Goal: Information Seeking & Learning: Understand process/instructions

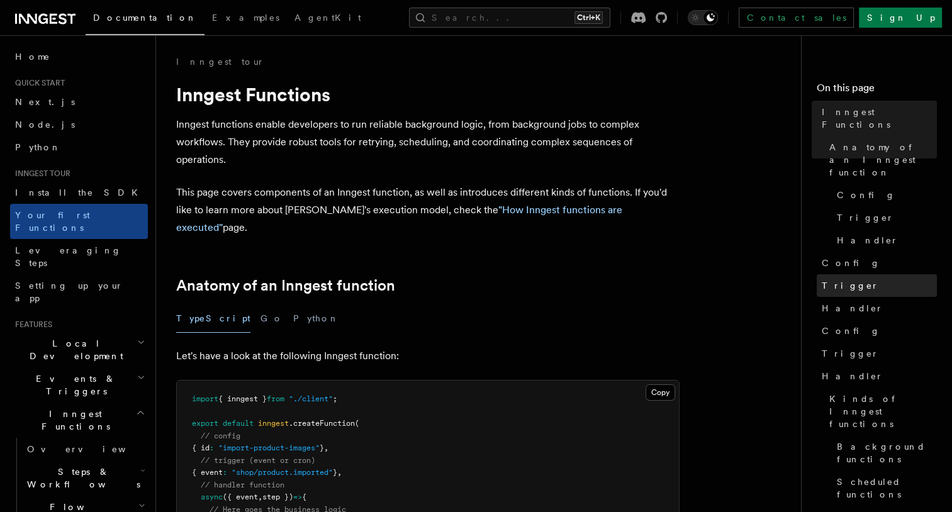
click at [886, 274] on link "Trigger" at bounding box center [876, 285] width 120 height 23
click at [856, 274] on link "Trigger" at bounding box center [876, 285] width 120 height 23
click at [852, 206] on link "Trigger" at bounding box center [883, 217] width 105 height 23
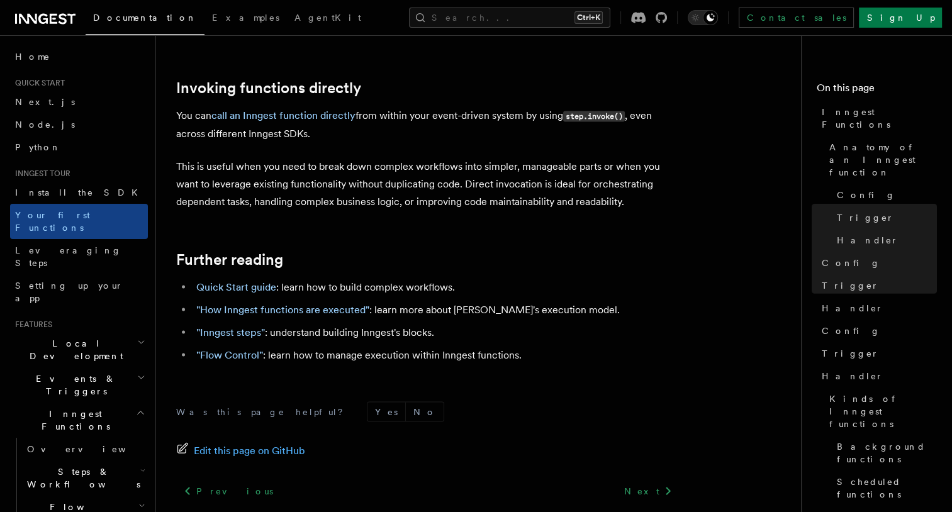
scroll to position [2574, 0]
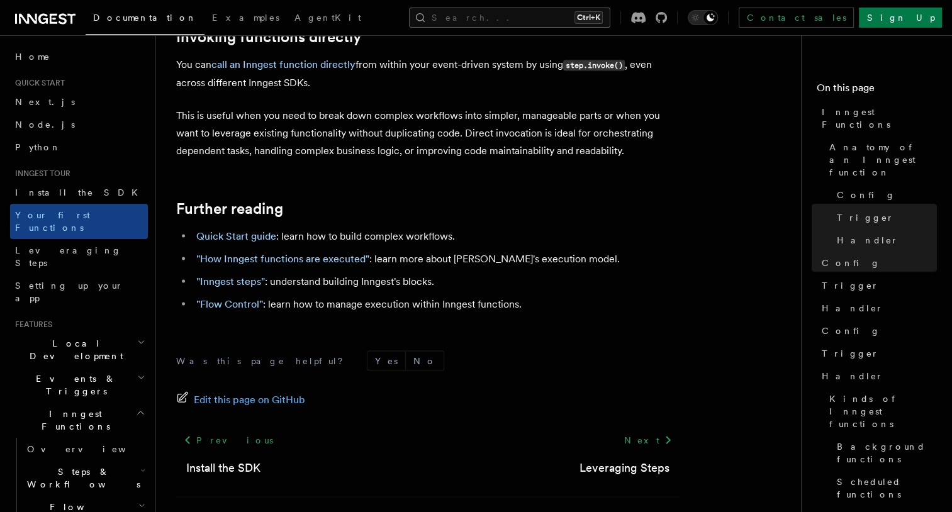
click at [554, 18] on button "Search... Ctrl+K" at bounding box center [509, 18] width 201 height 20
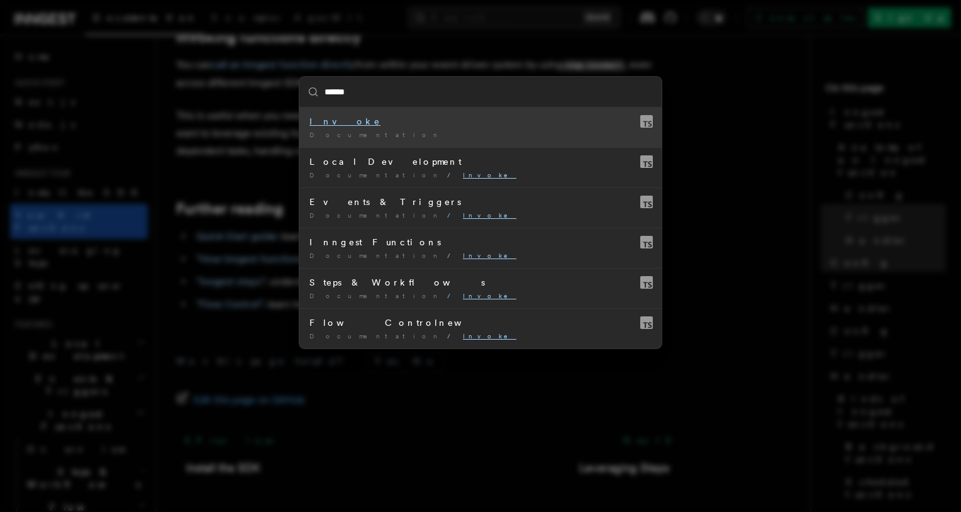
type input "*****"
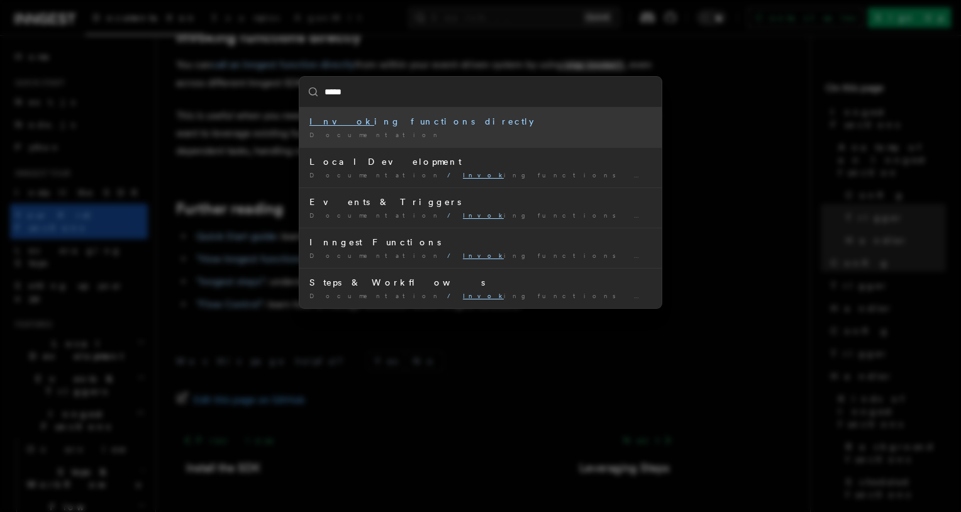
click at [438, 142] on li "Invok ing functions directly Documentation /" at bounding box center [480, 128] width 362 height 40
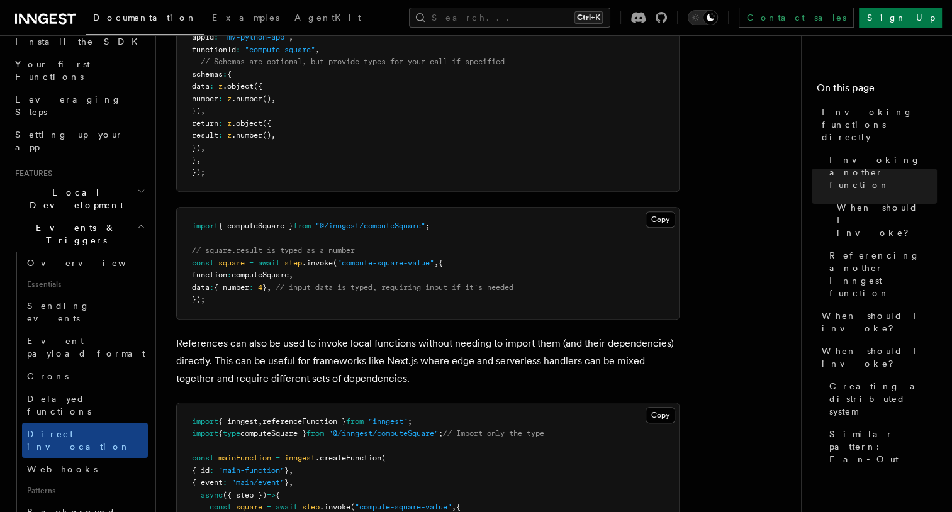
scroll to position [755, 0]
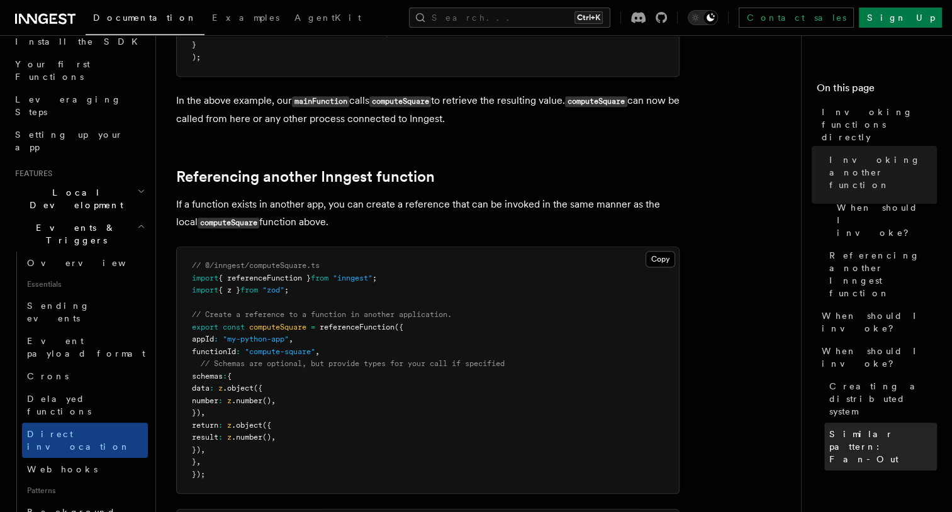
click at [879, 428] on span "Similar pattern: Fan-Out" at bounding box center [883, 447] width 108 height 38
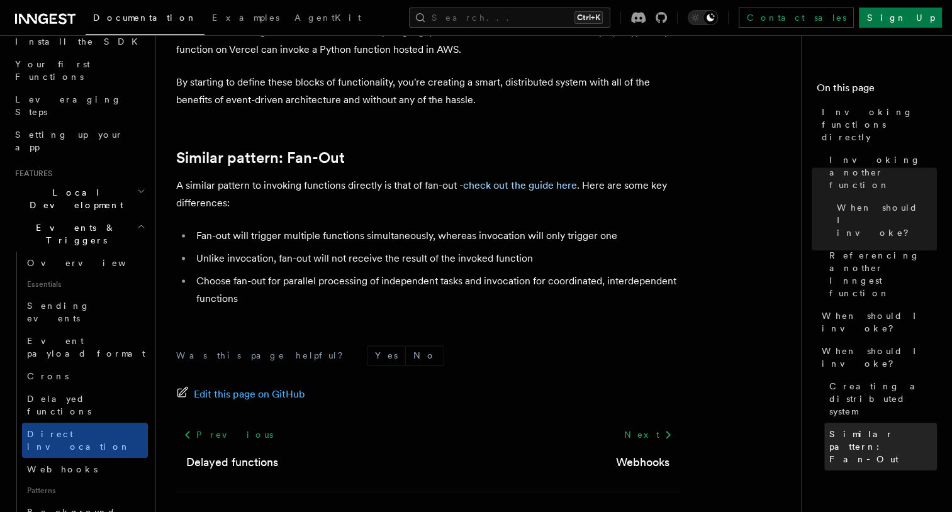
scroll to position [1814, 0]
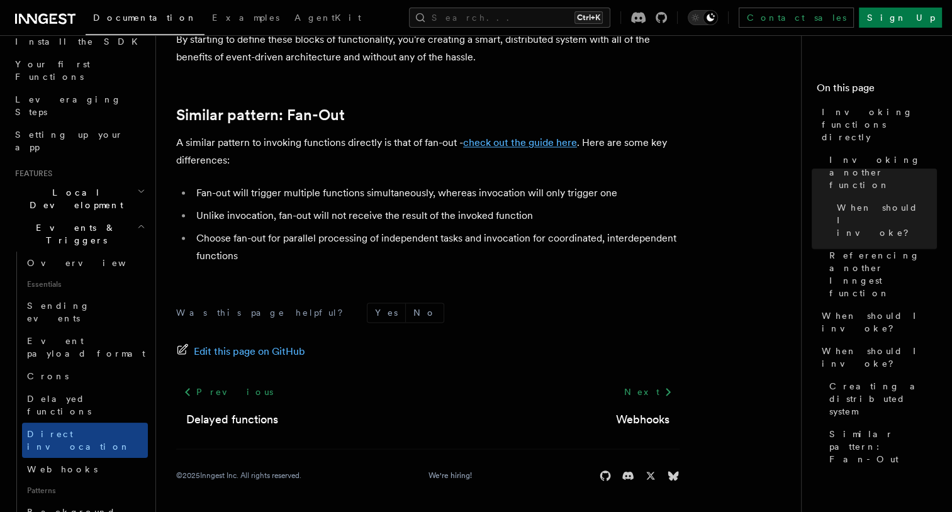
click at [550, 142] on link "check out the guide here" at bounding box center [520, 142] width 114 height 12
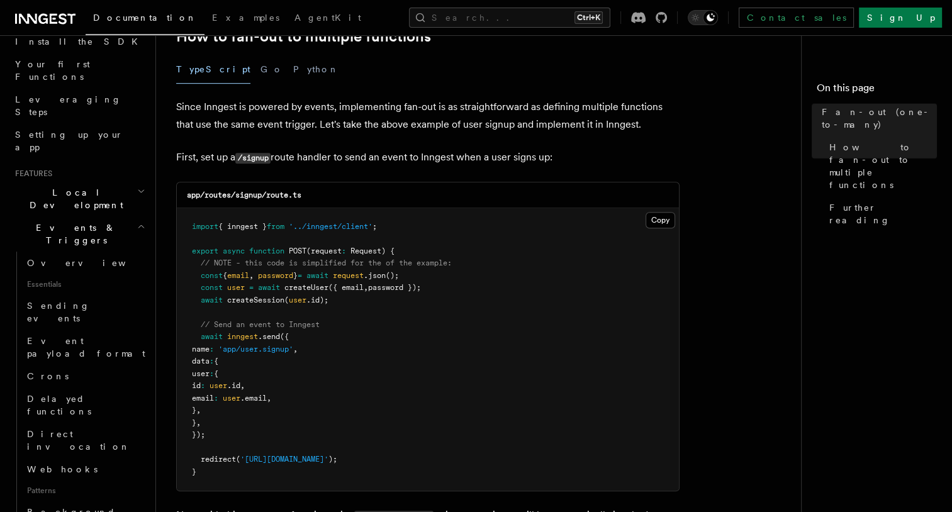
scroll to position [830, 0]
